Goal: Complete application form

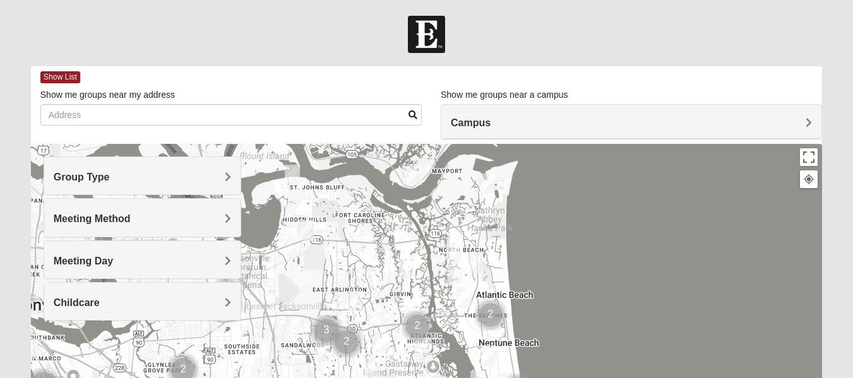
click at [491, 121] on span "Campus" at bounding box center [471, 122] width 40 height 11
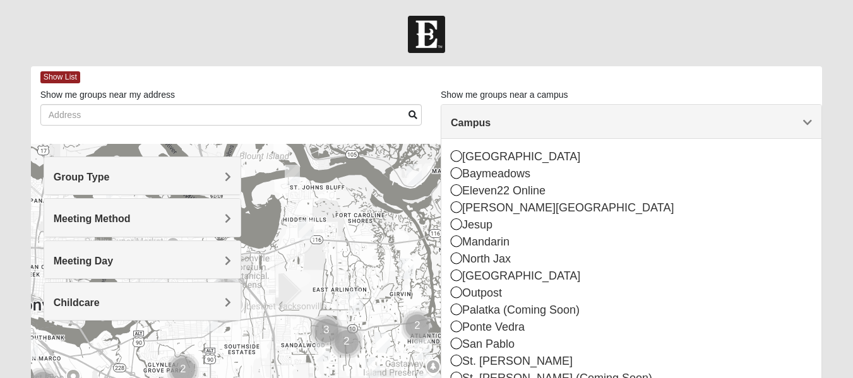
click at [259, 36] on div at bounding box center [426, 34] width 853 height 37
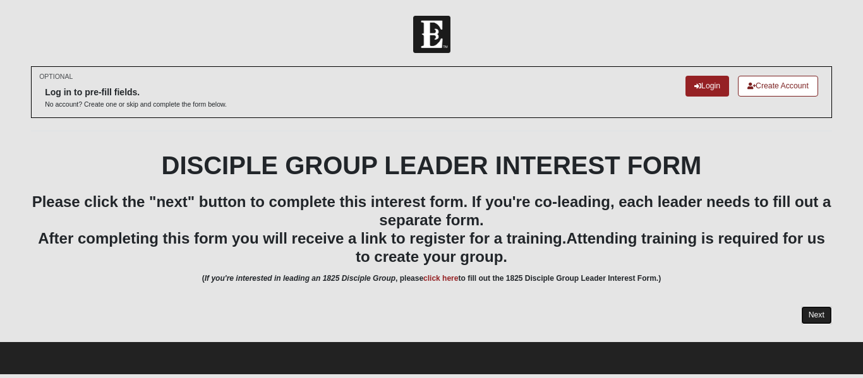
click at [814, 314] on link "Next" at bounding box center [816, 315] width 31 height 18
